Goal: Transaction & Acquisition: Subscribe to service/newsletter

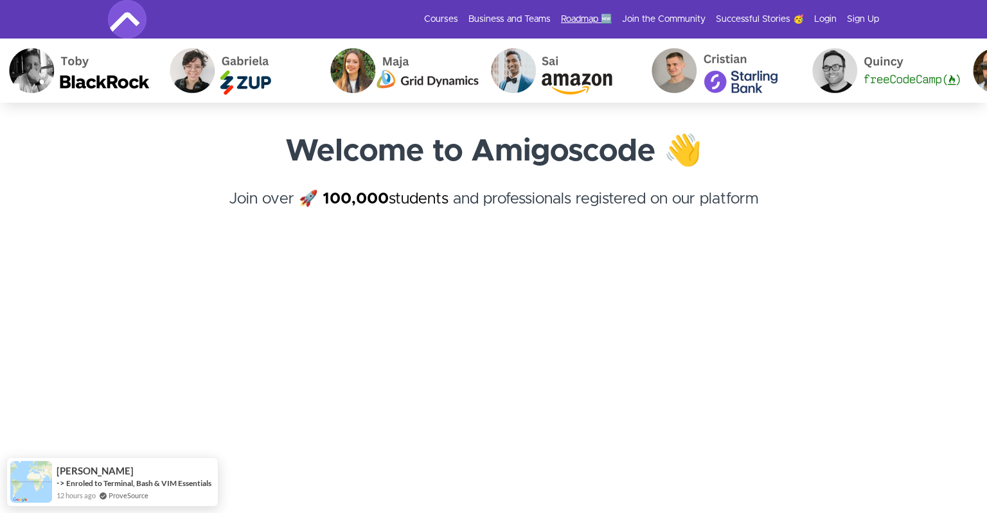
click at [595, 15] on link "Roadmap 🆕" at bounding box center [586, 19] width 51 height 13
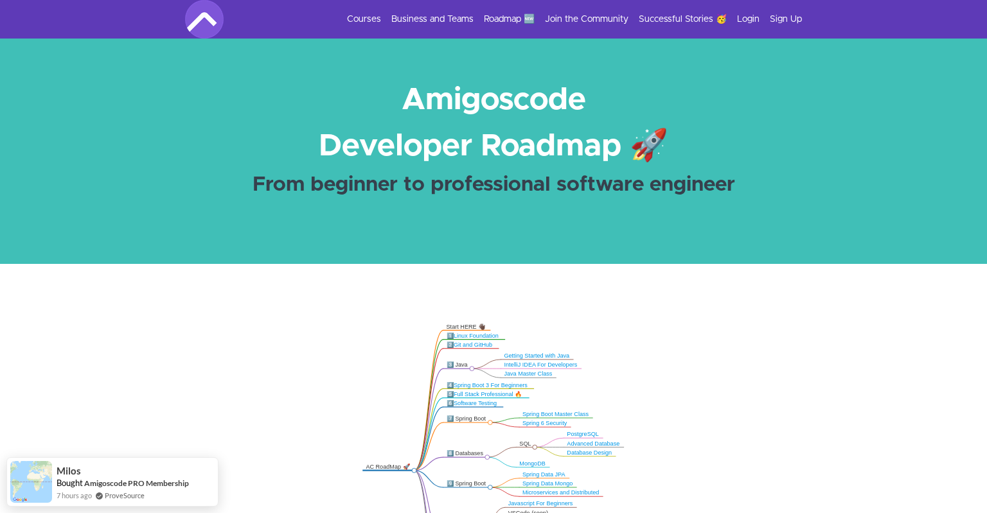
scroll to position [136, 0]
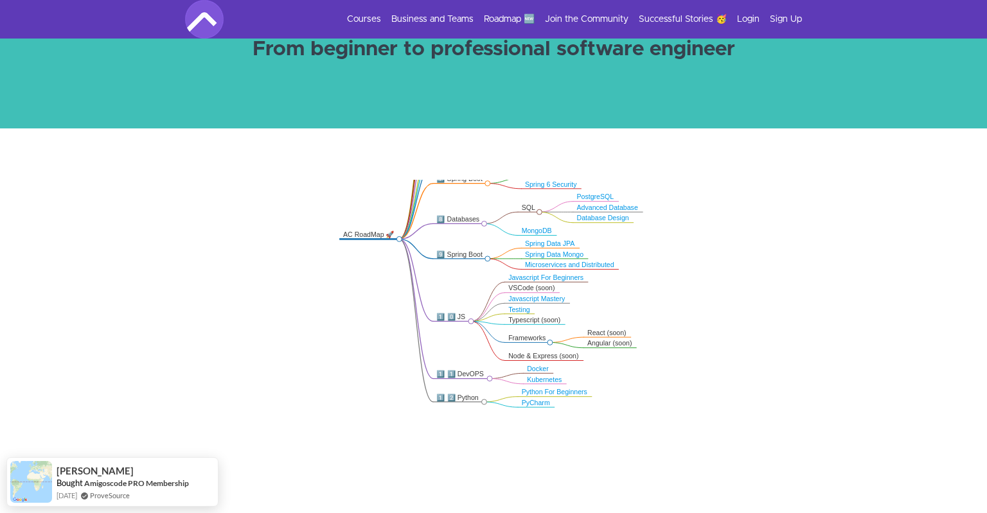
drag, startPoint x: 732, startPoint y: 369, endPoint x: 750, endPoint y: 274, distance: 97.5
click at [750, 274] on icon ".markmap{font:300 16px/20px sans-serif}.markmap-link{fill:none}.markmap-node>ci…" at bounding box center [493, 334] width 987 height 308
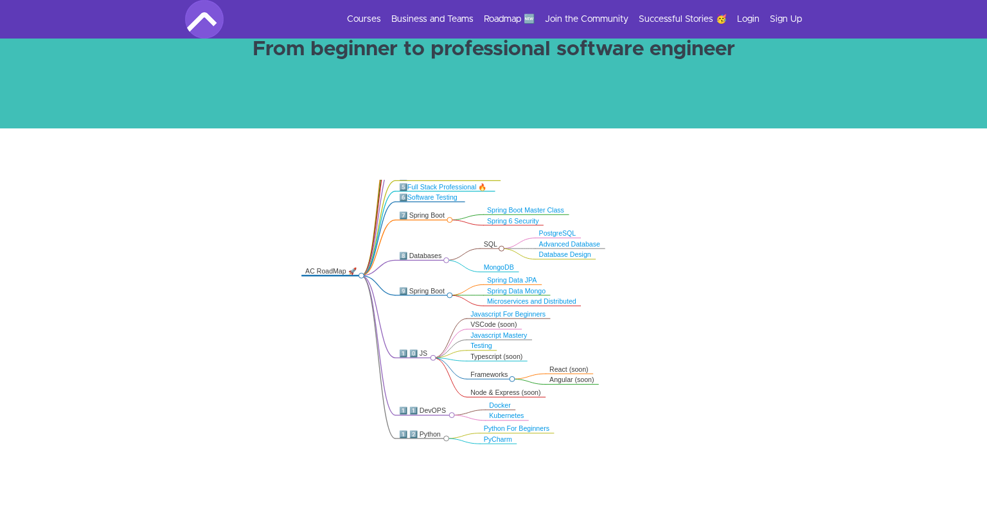
drag, startPoint x: 746, startPoint y: 278, endPoint x: 708, endPoint y: 322, distance: 58.7
click at [708, 322] on icon ".markmap{font:300 16px/20px sans-serif}.markmap-link{fill:none}.markmap-node>ci…" at bounding box center [493, 334] width 987 height 308
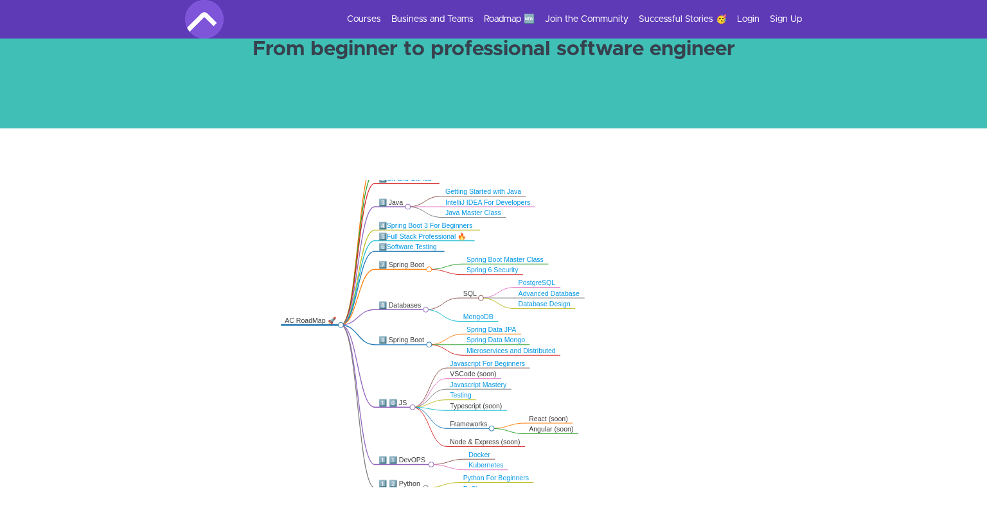
drag, startPoint x: 708, startPoint y: 322, endPoint x: 651, endPoint y: 457, distance: 146.3
click at [654, 466] on icon ".markmap{font:300 16px/20px sans-serif}.markmap-link{fill:none}.markmap-node>ci…" at bounding box center [493, 334] width 987 height 308
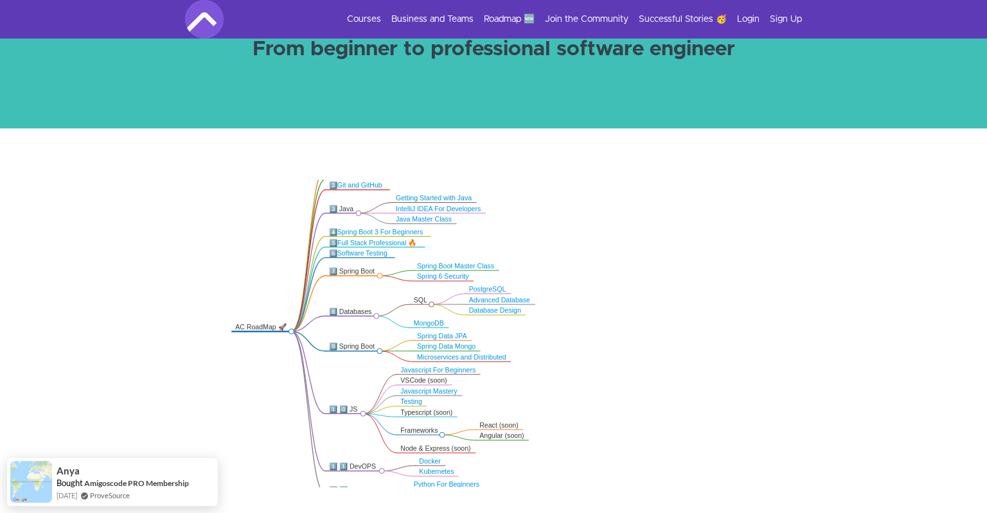
drag, startPoint x: 647, startPoint y: 437, endPoint x: 631, endPoint y: 349, distance: 88.8
click at [631, 349] on icon ".markmap{font:300 16px/20px sans-serif}.markmap-link{fill:none}.markmap-node>ci…" at bounding box center [493, 334] width 987 height 308
click at [522, 300] on link "Advanced Database" at bounding box center [499, 300] width 61 height 7
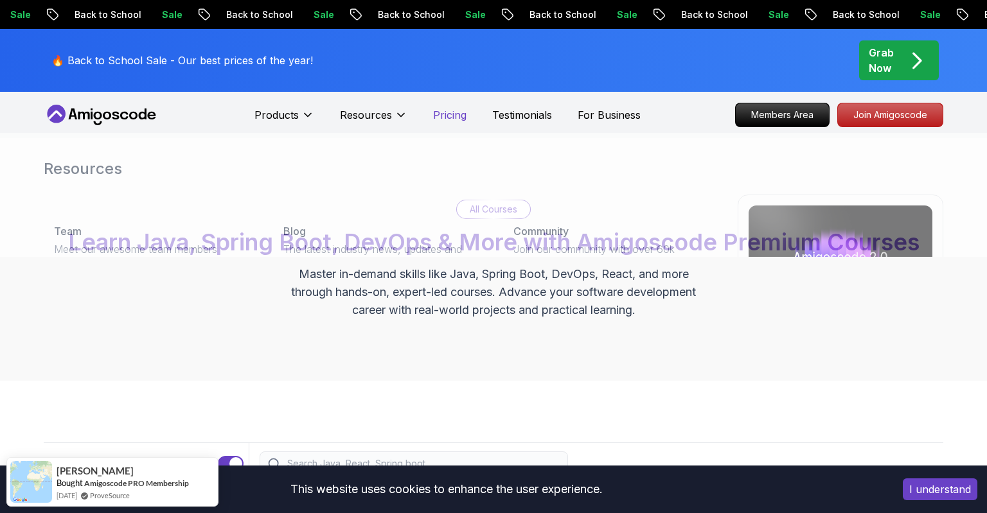
click at [445, 118] on p "Pricing" at bounding box center [449, 114] width 33 height 15
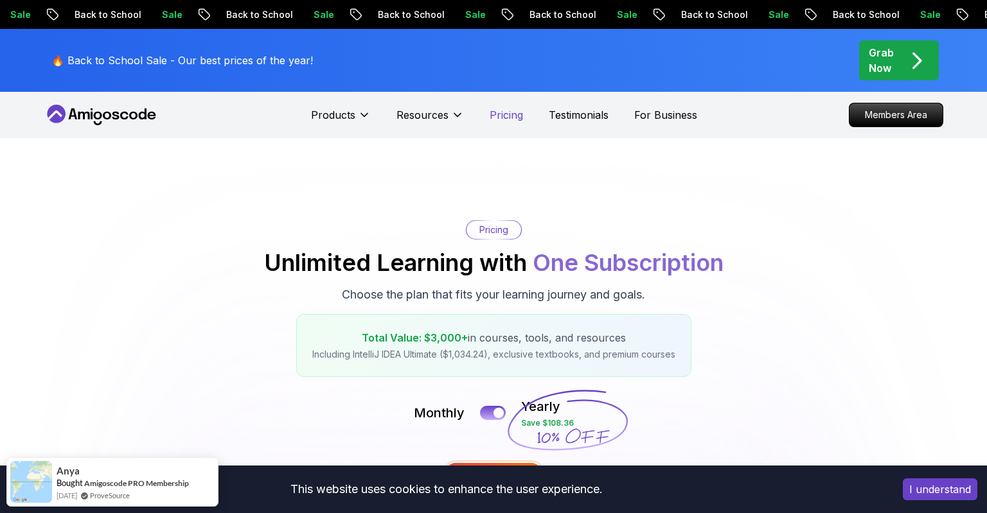
click at [491, 117] on p "Pricing" at bounding box center [505, 114] width 33 height 15
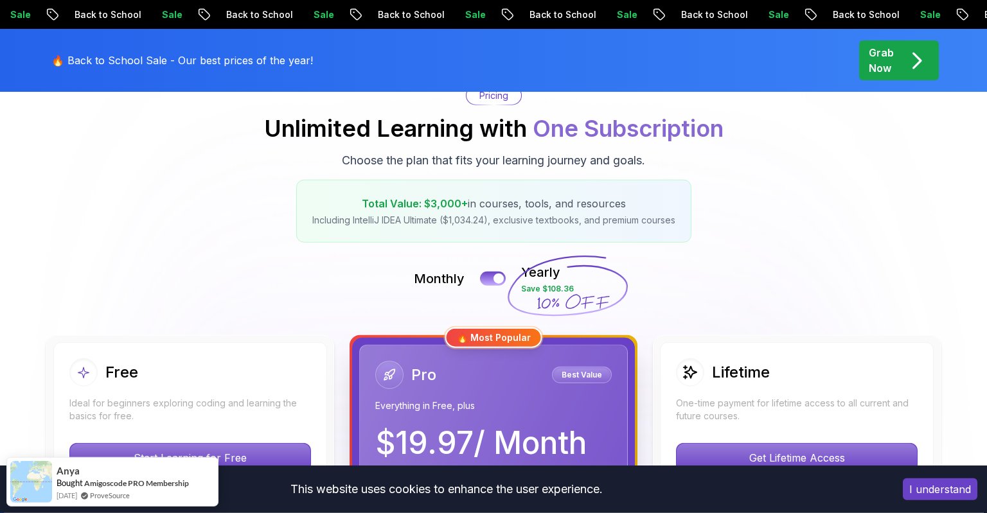
scroll to position [136, 0]
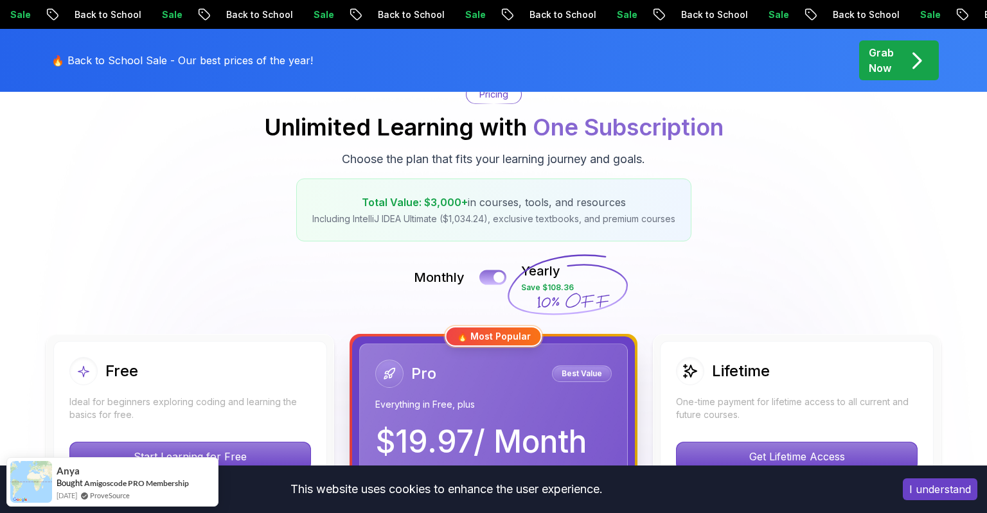
click at [487, 276] on button at bounding box center [492, 277] width 27 height 15
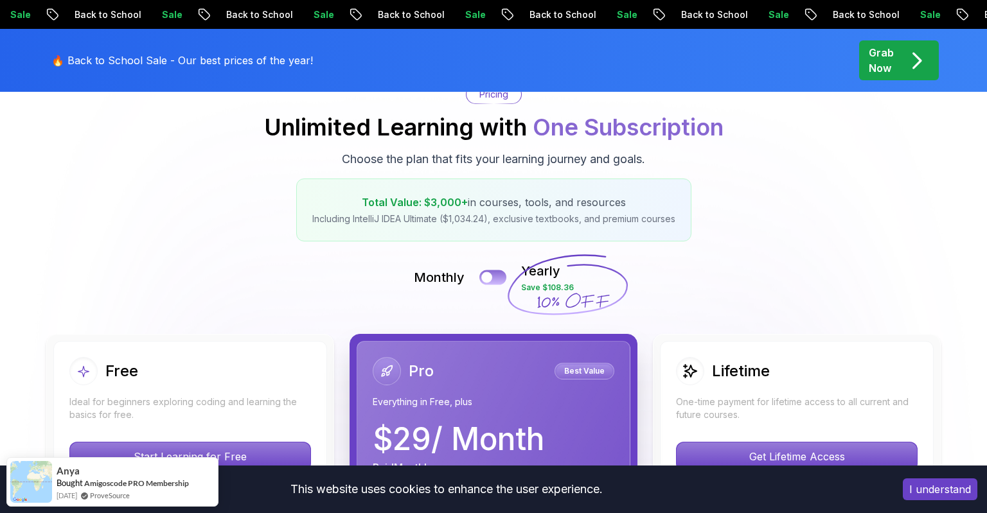
click at [487, 276] on div at bounding box center [486, 277] width 11 height 11
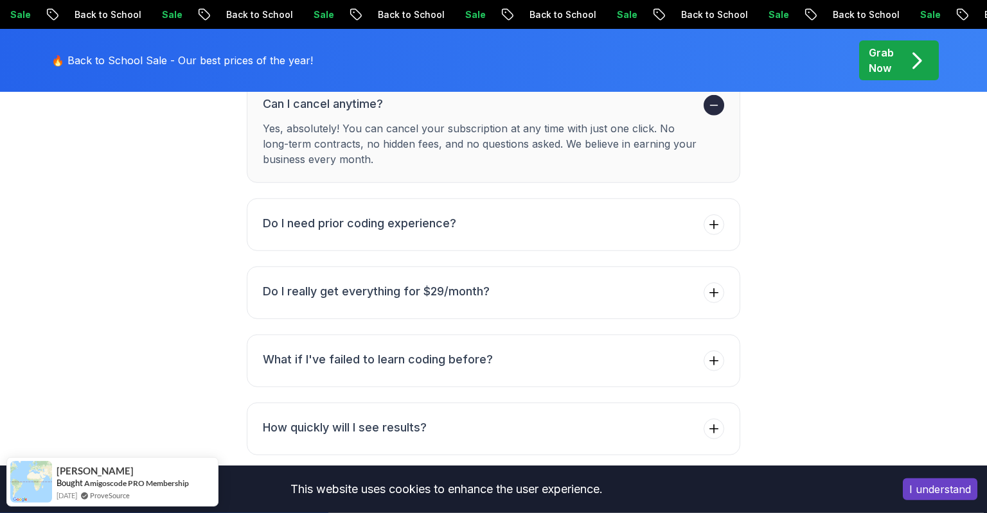
scroll to position [4612, 0]
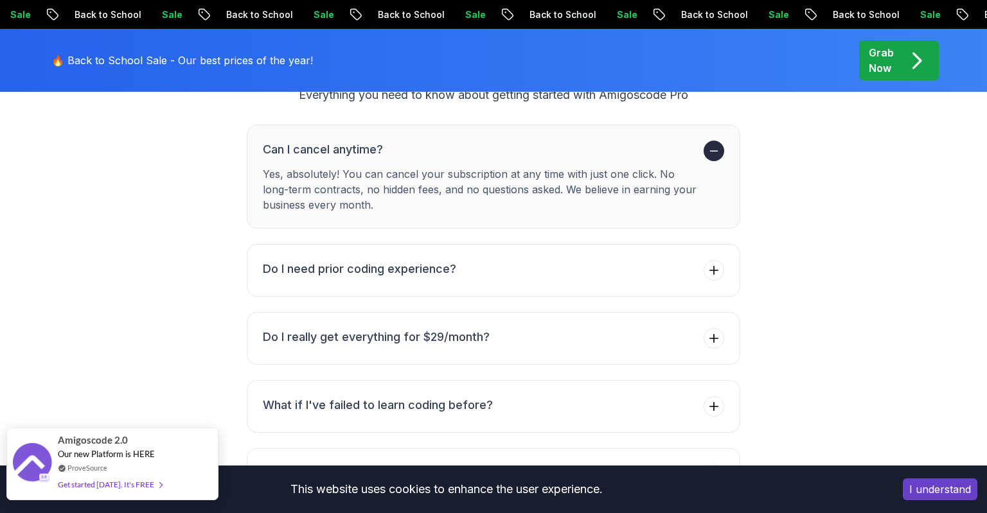
click at [114, 439] on span "Amigoscode 2.0" at bounding box center [93, 440] width 70 height 15
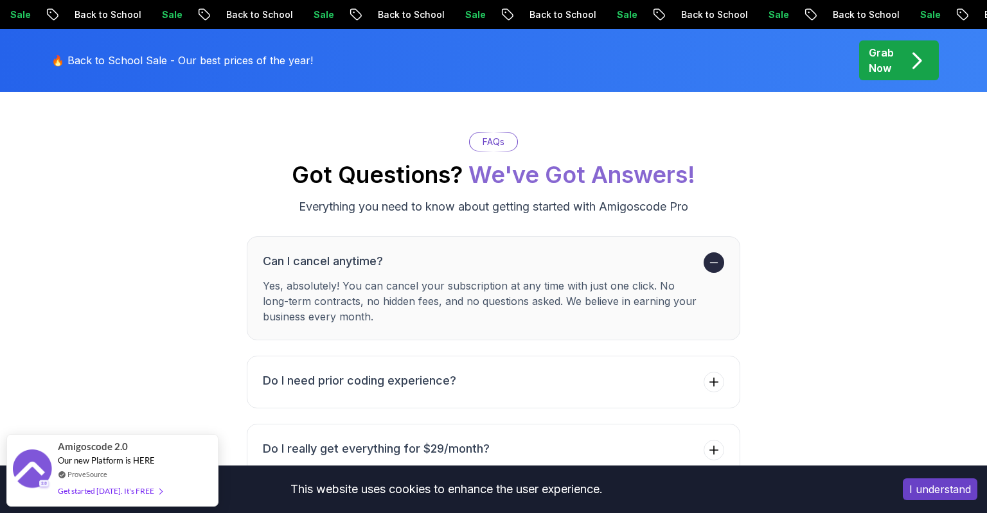
scroll to position [4636, 0]
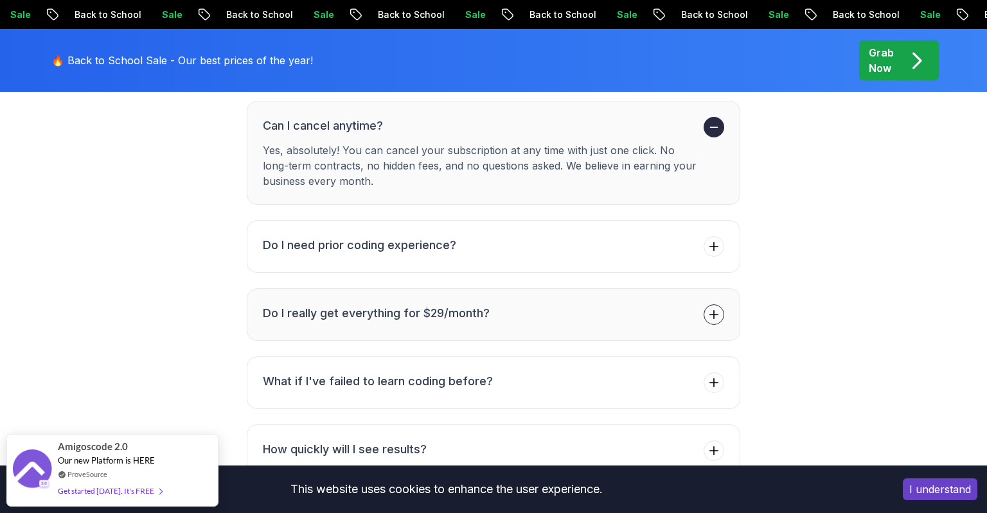
click at [716, 308] on icon at bounding box center [713, 314] width 13 height 13
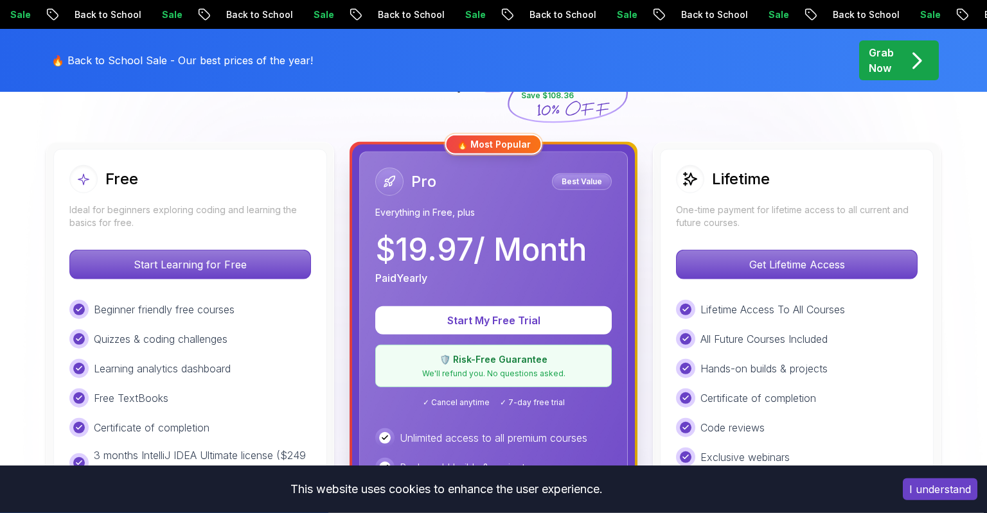
scroll to position [271, 0]
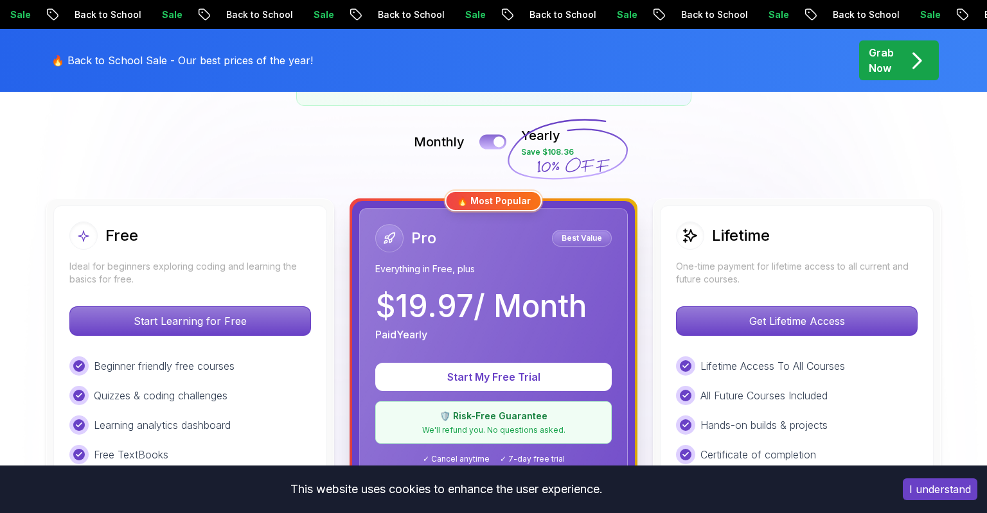
click at [489, 137] on button at bounding box center [492, 141] width 27 height 15
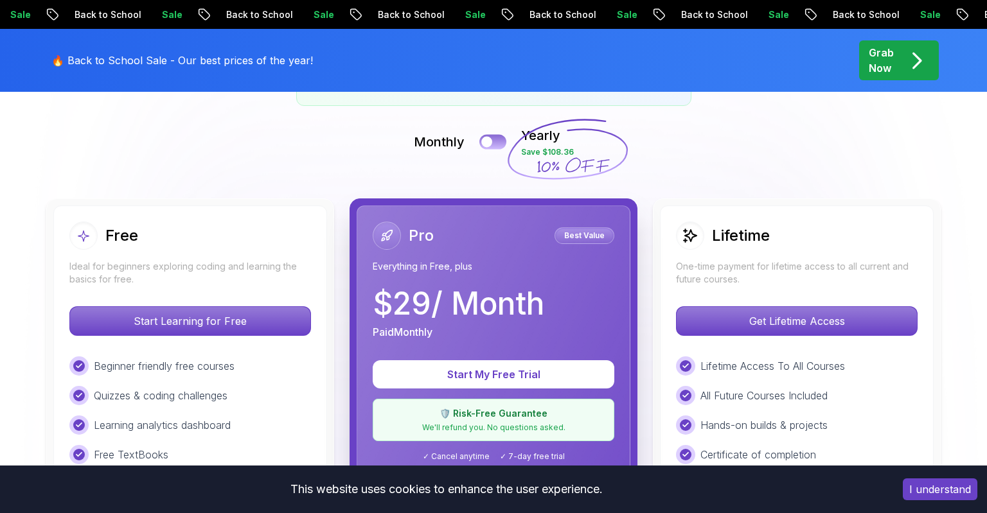
click at [489, 137] on div at bounding box center [486, 142] width 11 height 11
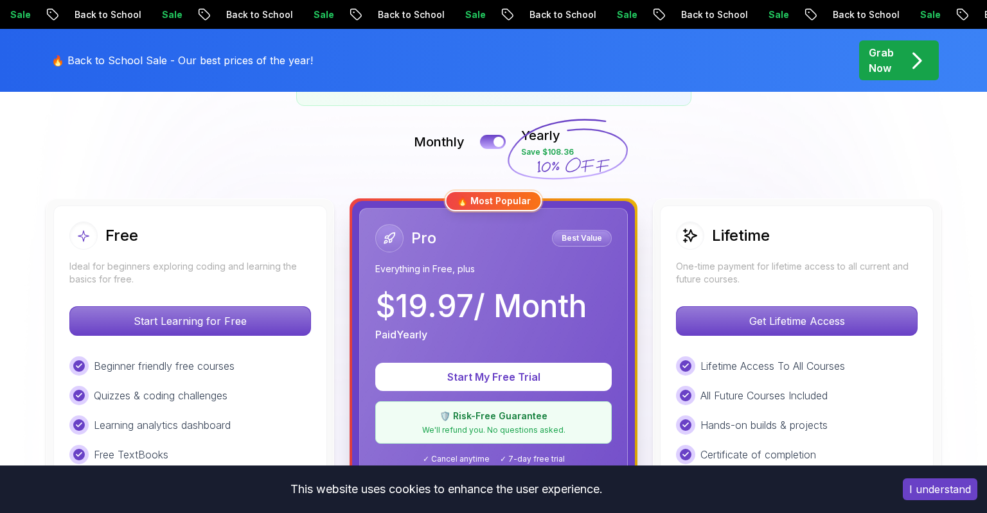
click at [870, 78] on span "pre-order" at bounding box center [899, 60] width 80 height 40
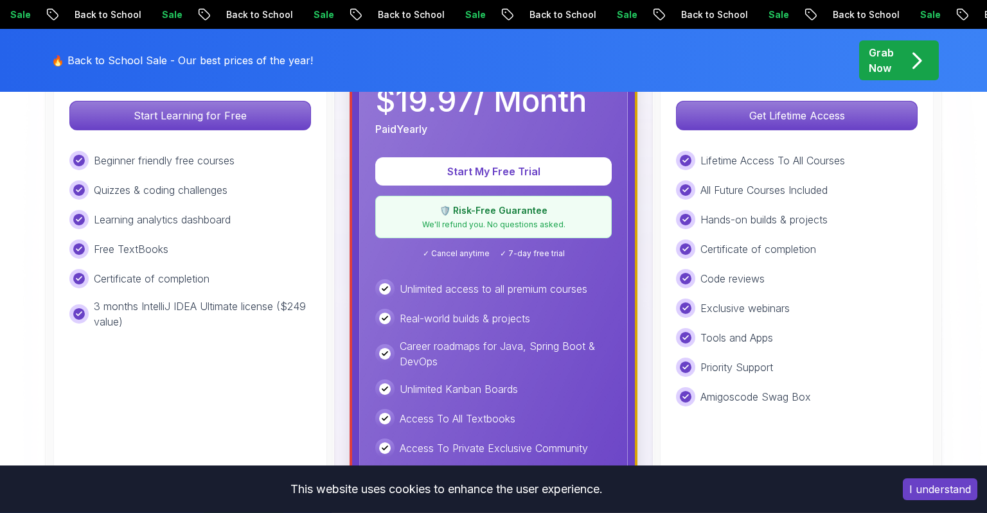
scroll to position [475, 0]
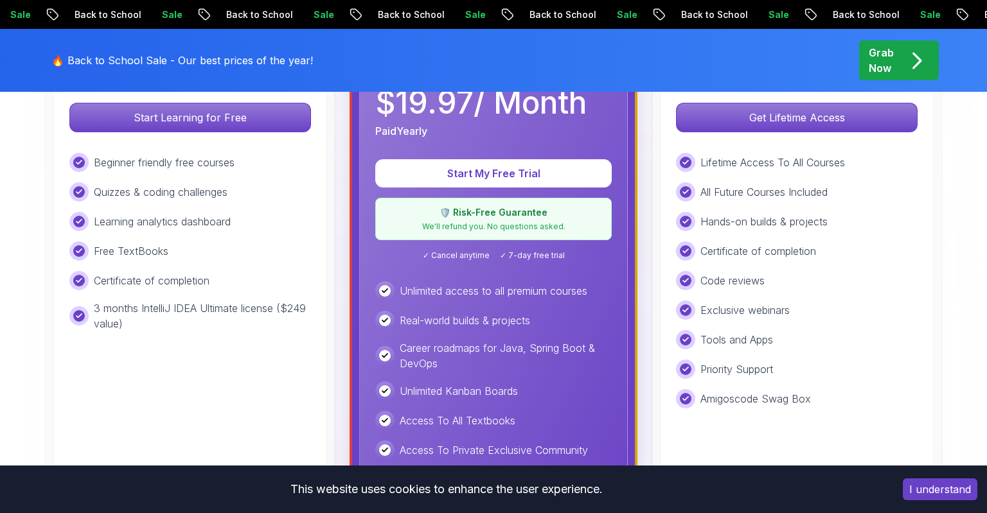
click at [549, 222] on p "We'll refund you. No questions asked." at bounding box center [493, 227] width 220 height 10
click at [543, 253] on span "✓ 7-day free trial" at bounding box center [532, 256] width 65 height 10
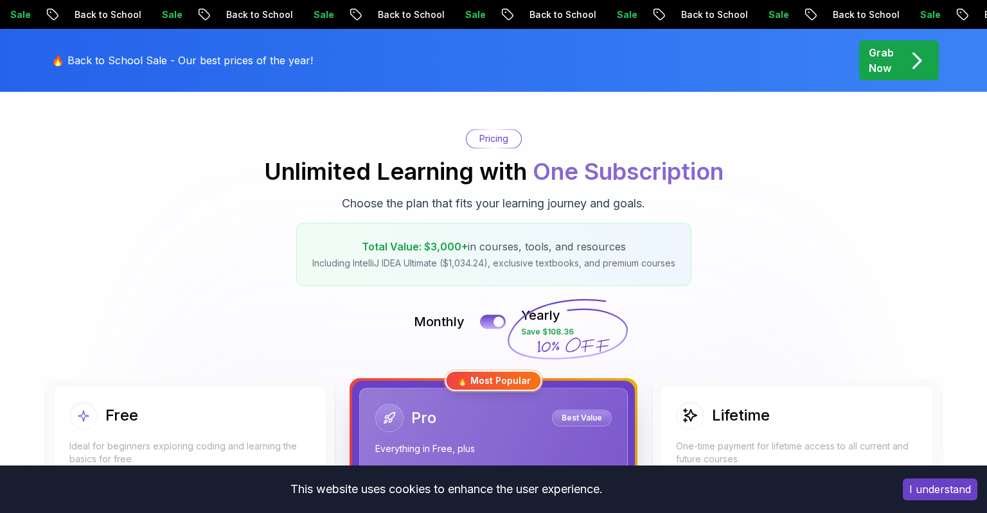
scroll to position [67, 0]
